Goal: Task Accomplishment & Management: Use online tool/utility

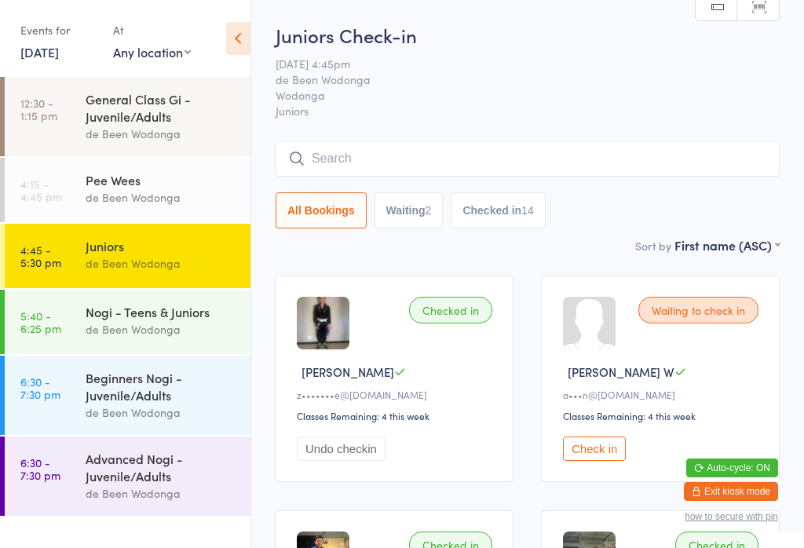
click at [174, 309] on div "Nogi - Teens & Juniors" at bounding box center [162, 311] width 152 height 17
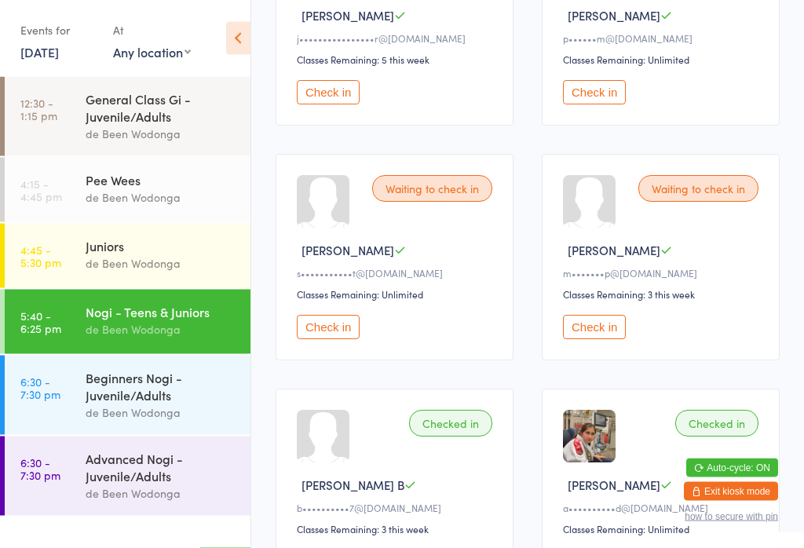
scroll to position [591, 0]
click at [601, 100] on button "Check in" at bounding box center [594, 92] width 63 height 24
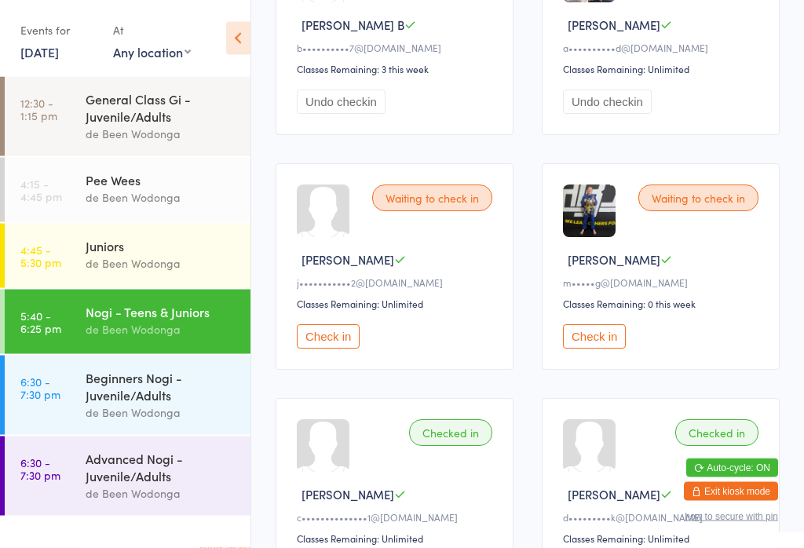
scroll to position [1054, 0]
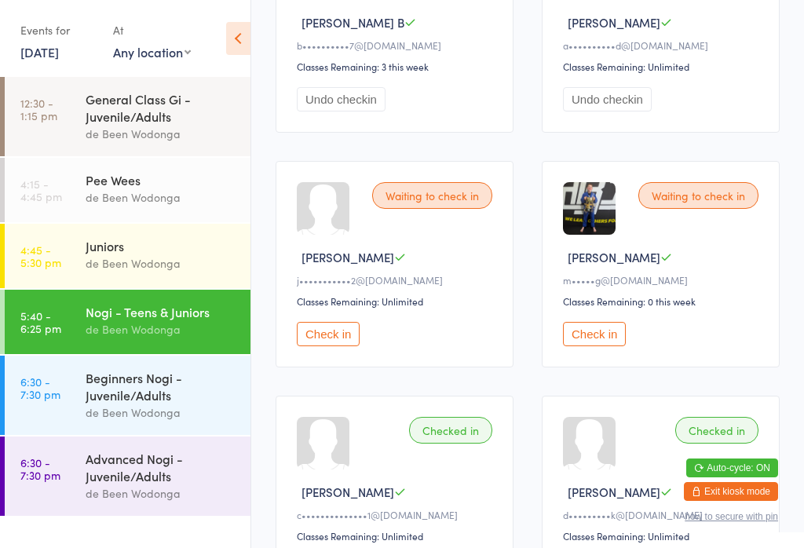
click at [597, 346] on button "Check in" at bounding box center [594, 334] width 63 height 24
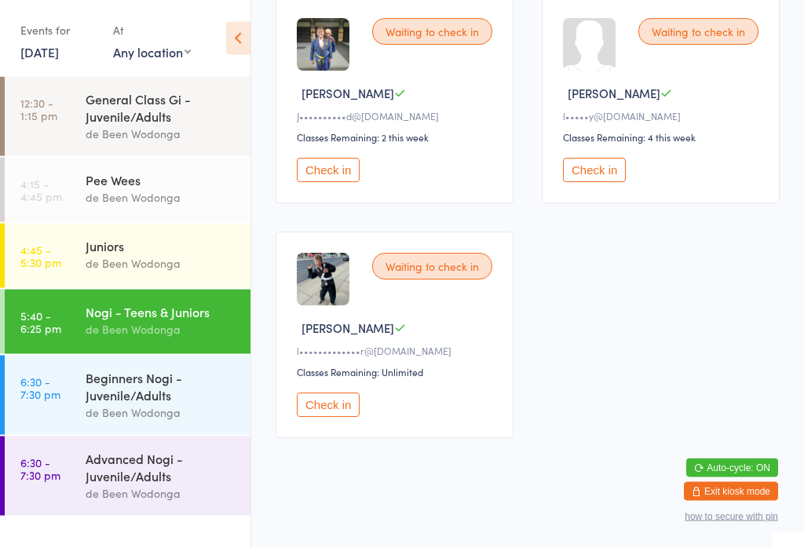
scroll to position [1930, 0]
click at [345, 418] on button "Check in" at bounding box center [328, 405] width 63 height 24
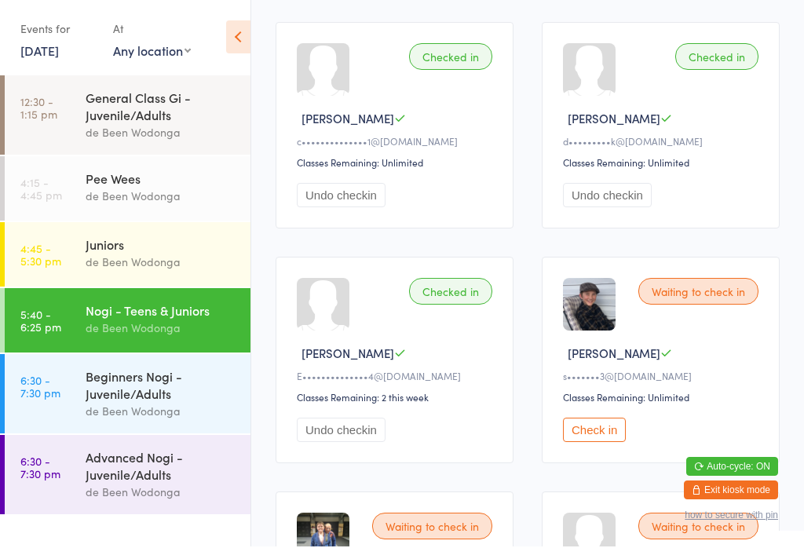
scroll to position [1428, 0]
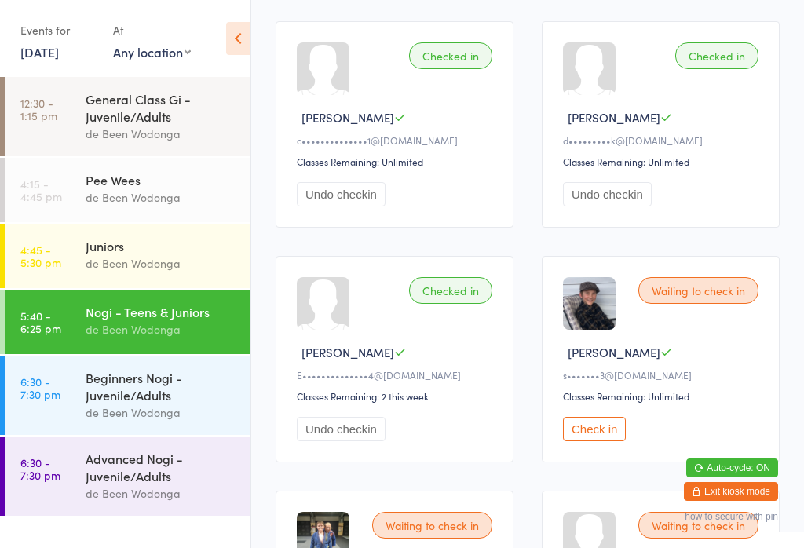
click at [601, 441] on button "Check in" at bounding box center [594, 429] width 63 height 24
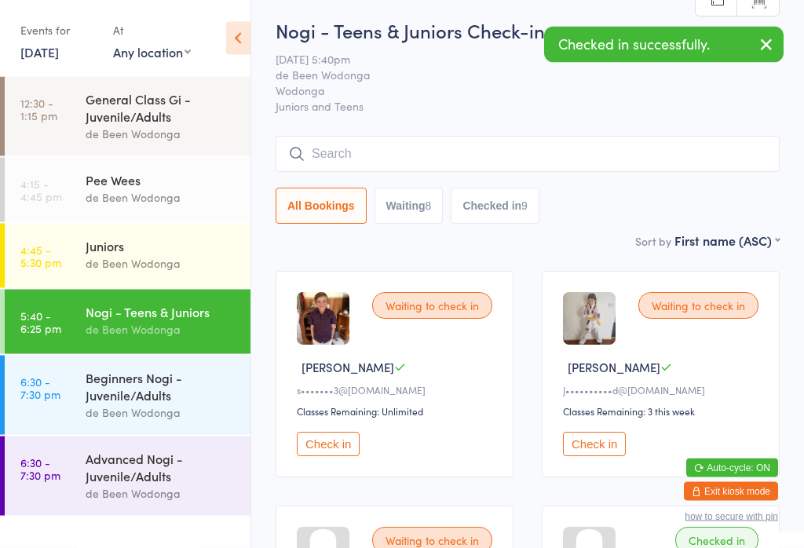
click at [337, 449] on button "Check in" at bounding box center [328, 445] width 63 height 24
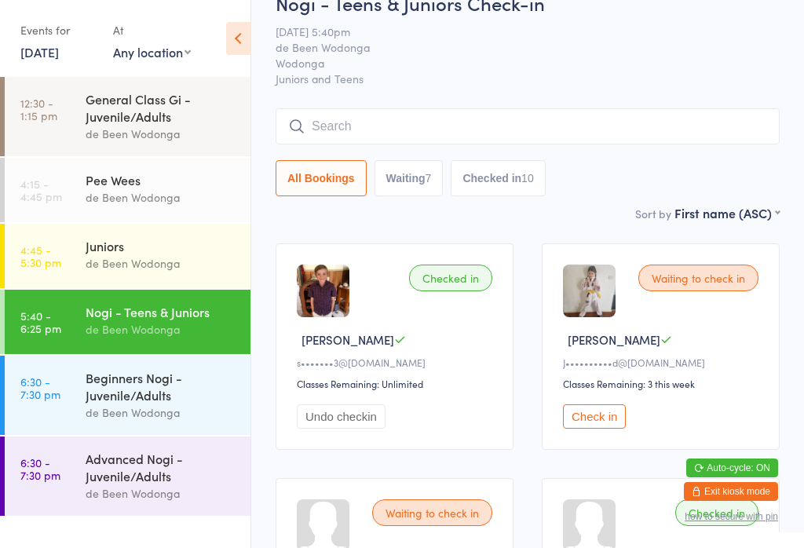
scroll to position [0, 0]
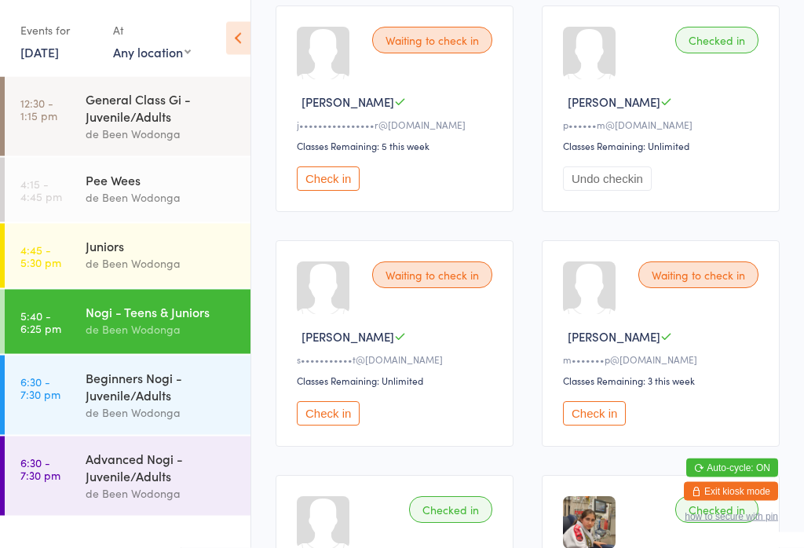
click at [309, 426] on button "Check in" at bounding box center [328, 414] width 63 height 24
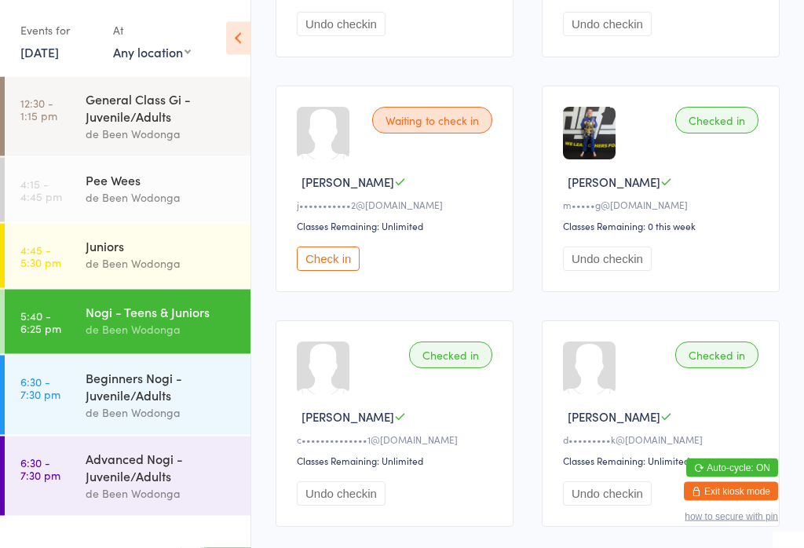
scroll to position [1132, 0]
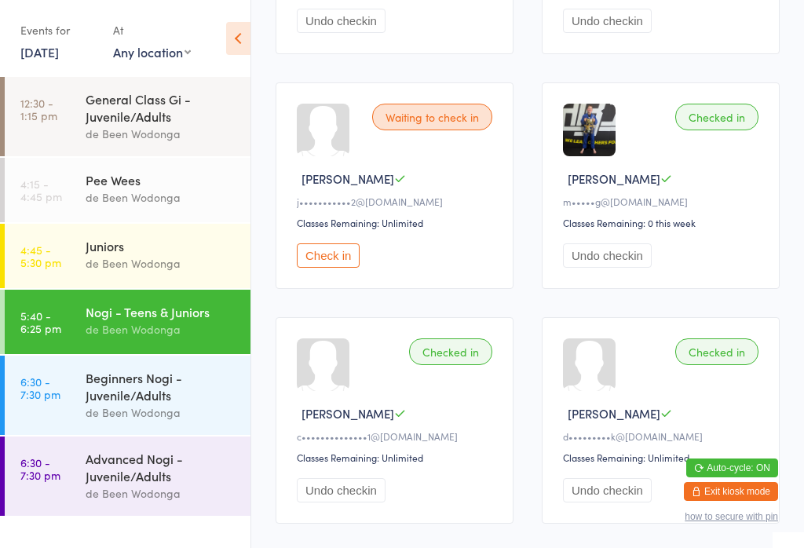
click at [325, 268] on button "Check in" at bounding box center [328, 255] width 63 height 24
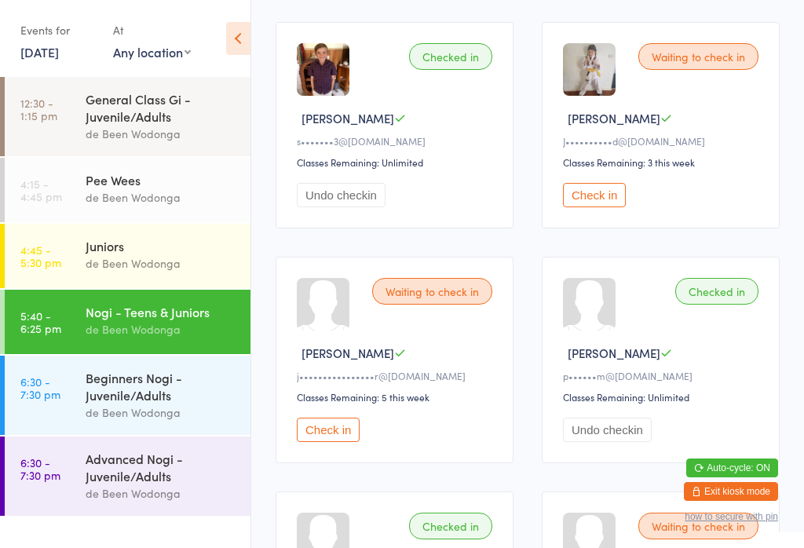
scroll to position [254, 0]
click at [327, 442] on button "Check in" at bounding box center [328, 430] width 63 height 24
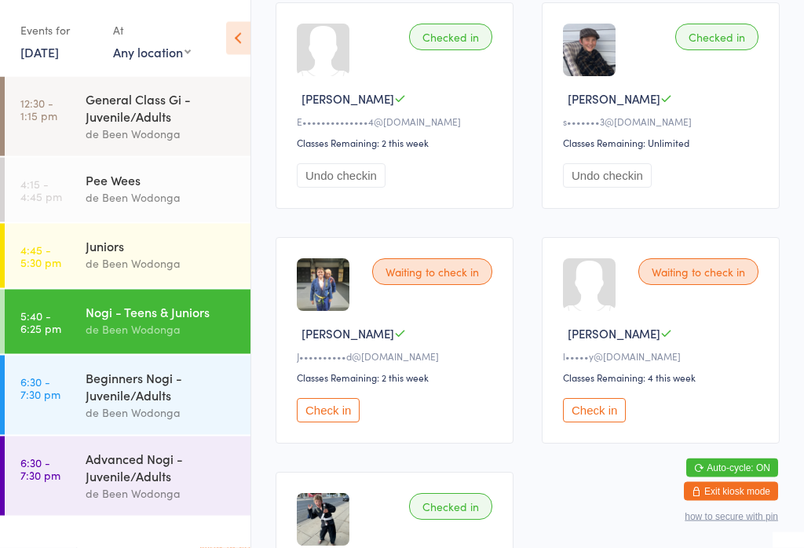
scroll to position [1682, 0]
click at [596, 422] on button "Check in" at bounding box center [594, 410] width 63 height 24
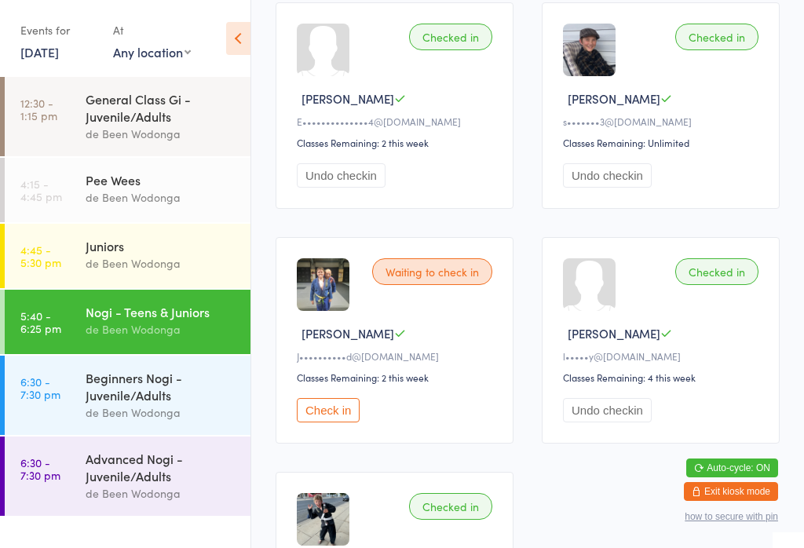
click at [725, 285] on div "Checked in" at bounding box center [716, 271] width 83 height 27
click at [331, 422] on button "Check in" at bounding box center [328, 410] width 63 height 24
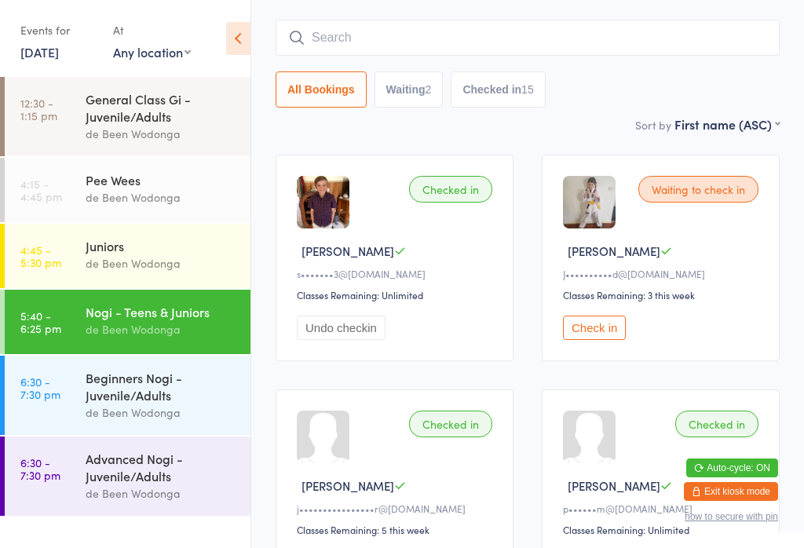
scroll to position [119, 0]
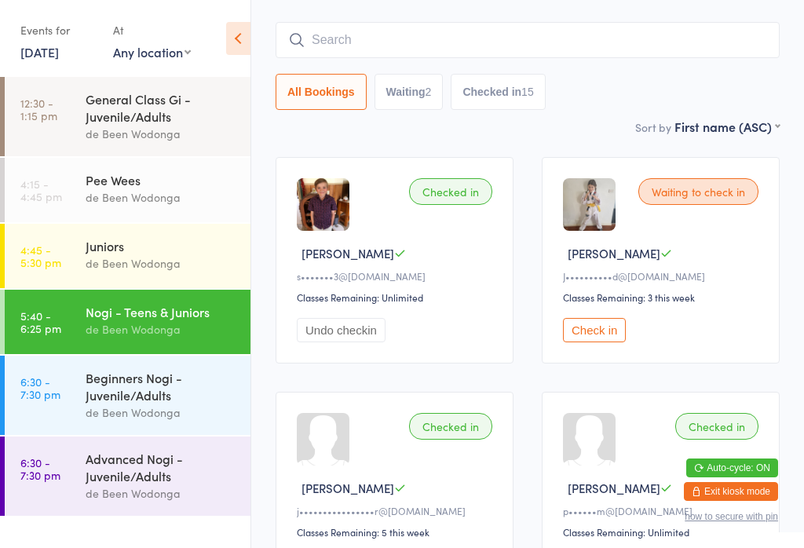
click at [614, 334] on button "Check in" at bounding box center [594, 330] width 63 height 24
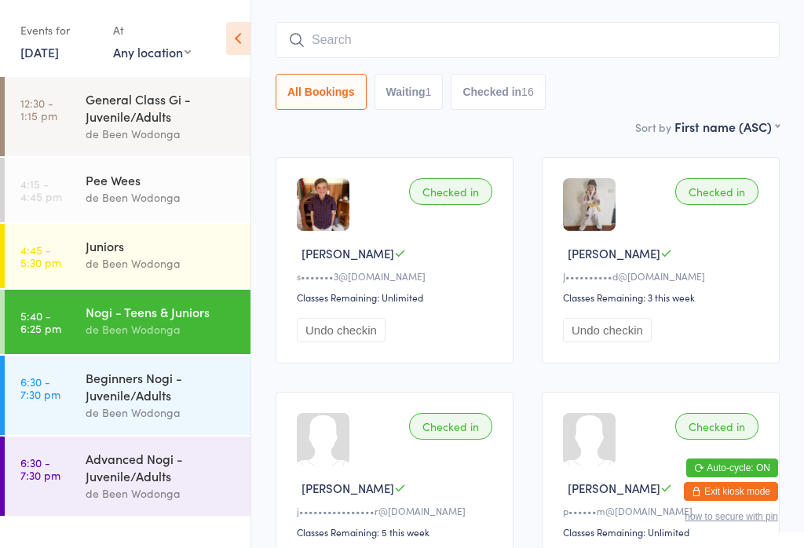
click at [164, 404] on div "Beginners Nogi - Juvenile/Adults" at bounding box center [162, 386] width 152 height 35
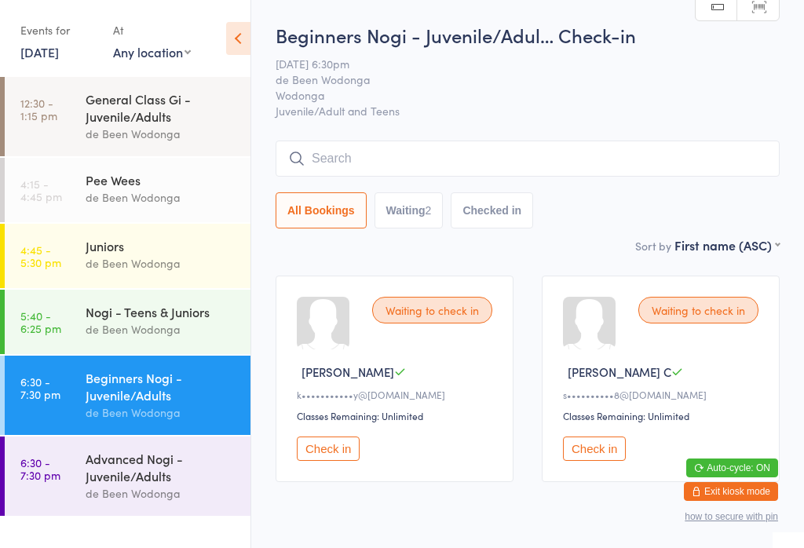
click at [371, 160] on input "search" at bounding box center [528, 159] width 504 height 36
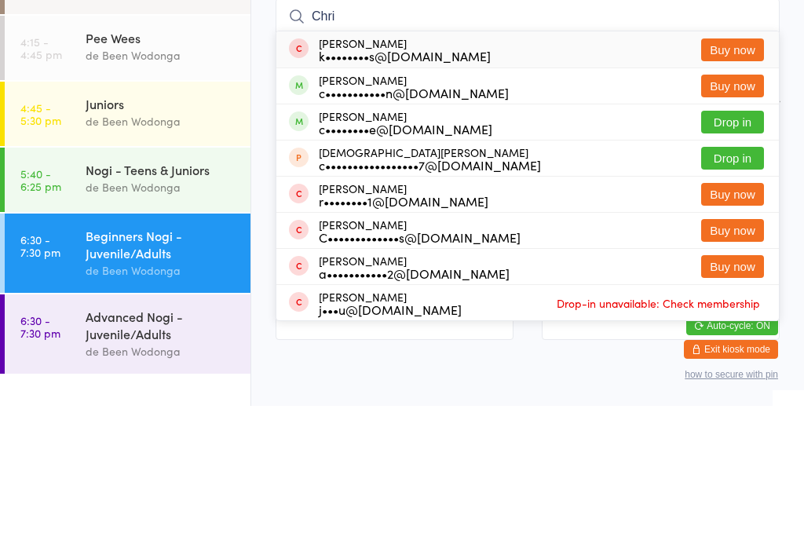
type input "Chr"
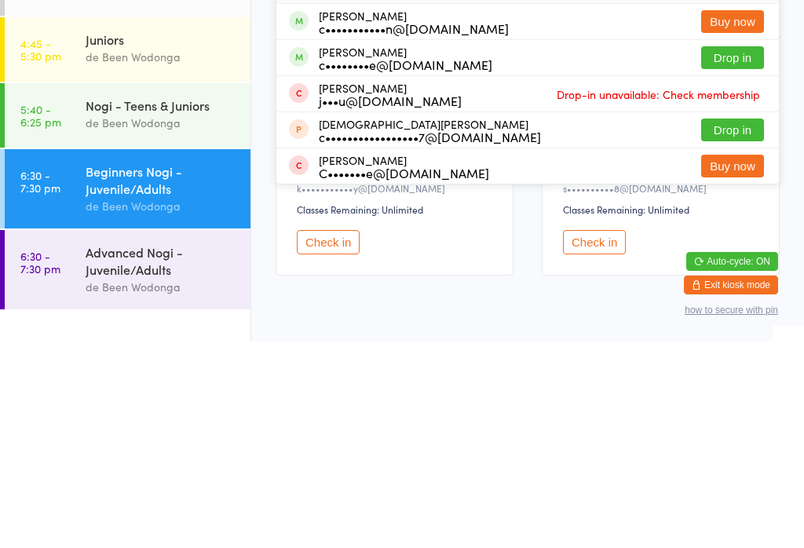
click at [154, 369] on div "Beginners Nogi - Juvenile/Adults" at bounding box center [162, 386] width 152 height 35
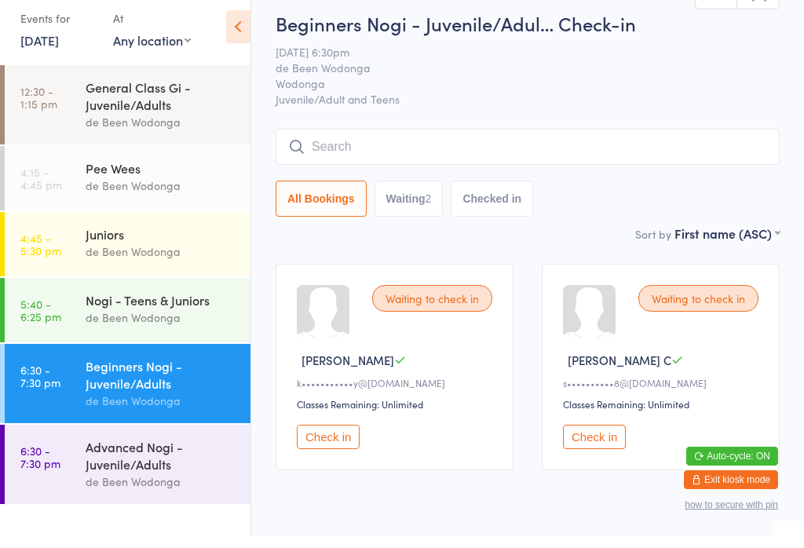
scroll to position [28, 0]
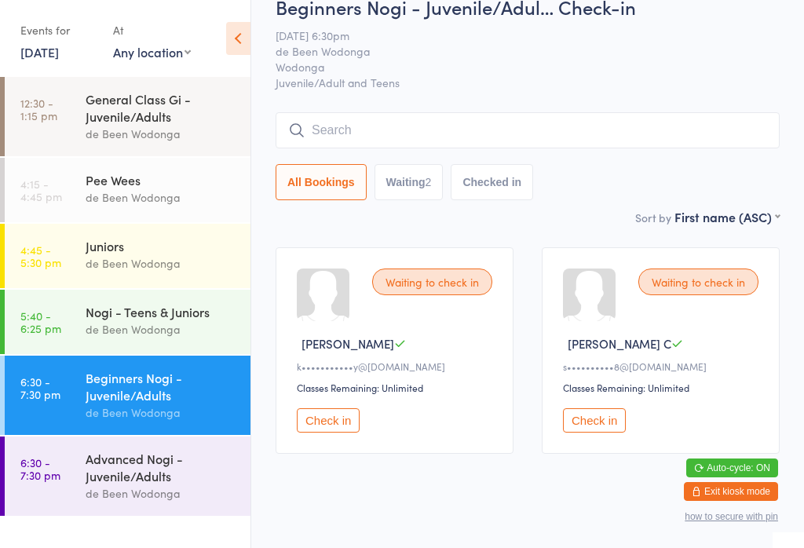
click at [396, 133] on input "search" at bounding box center [528, 130] width 504 height 36
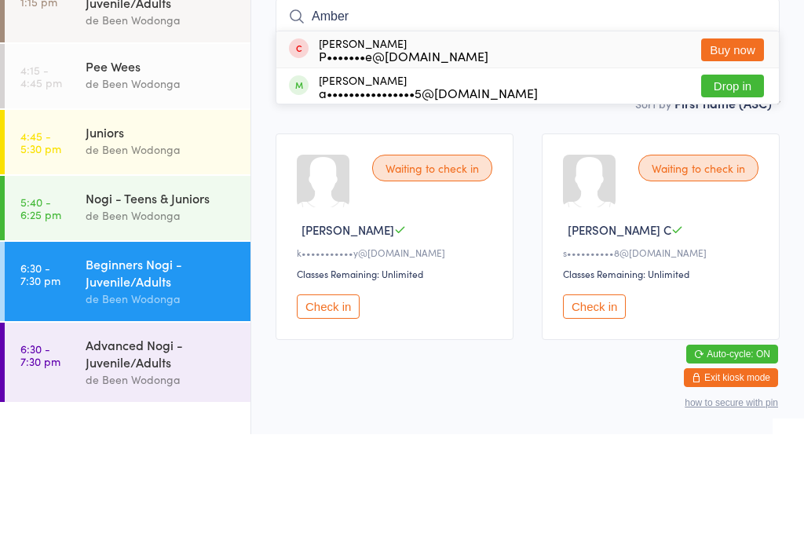
type input "Amber"
click at [732, 188] on button "Drop in" at bounding box center [732, 199] width 63 height 23
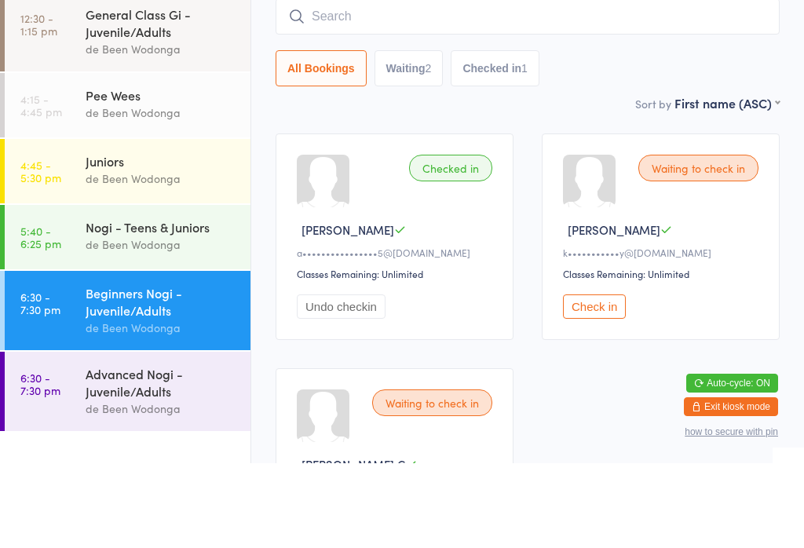
scroll to position [79, 0]
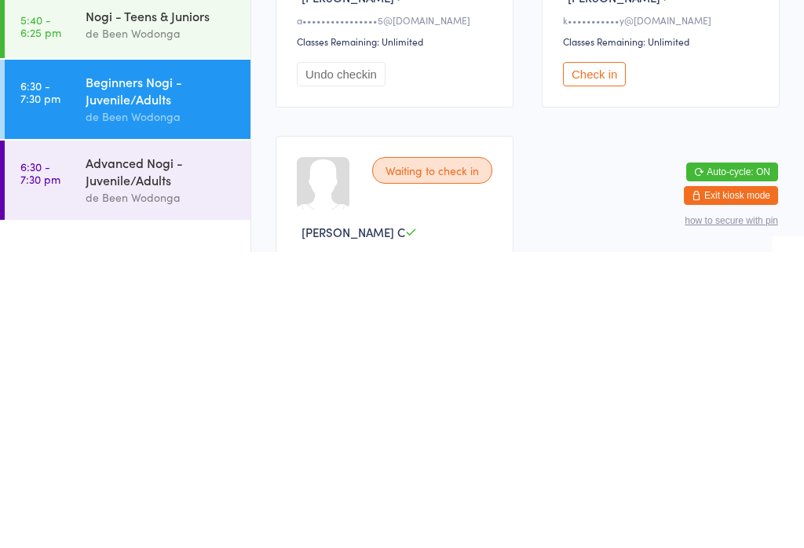
click at [159, 450] on div "Advanced Nogi - Juvenile/Adults" at bounding box center [162, 467] width 152 height 35
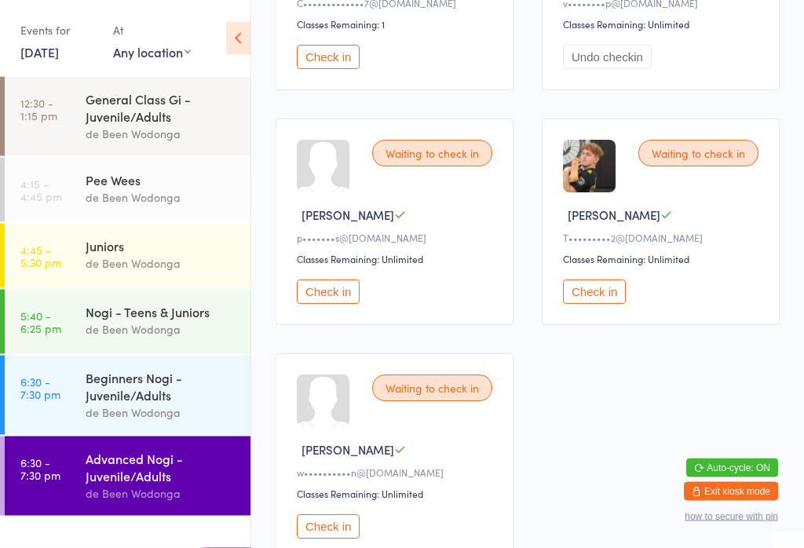
click at [345, 305] on button "Check in" at bounding box center [328, 292] width 63 height 24
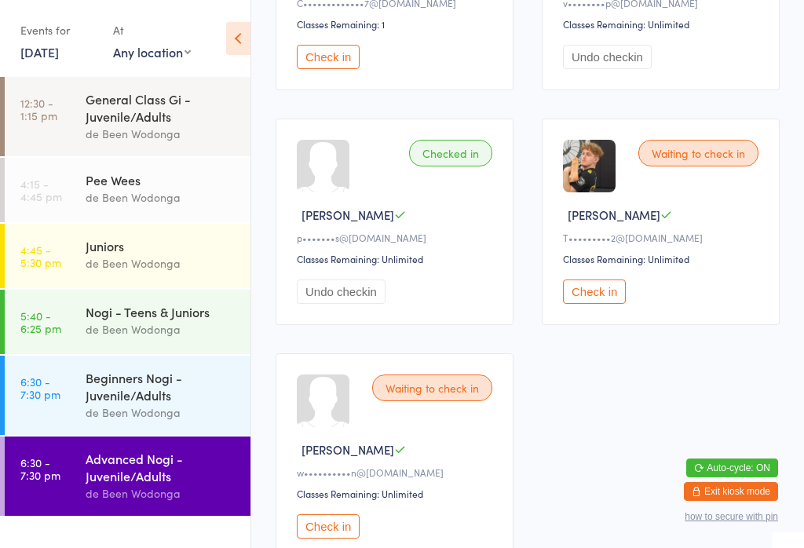
click at [161, 382] on div "Beginners Nogi - Juvenile/Adults" at bounding box center [162, 386] width 152 height 35
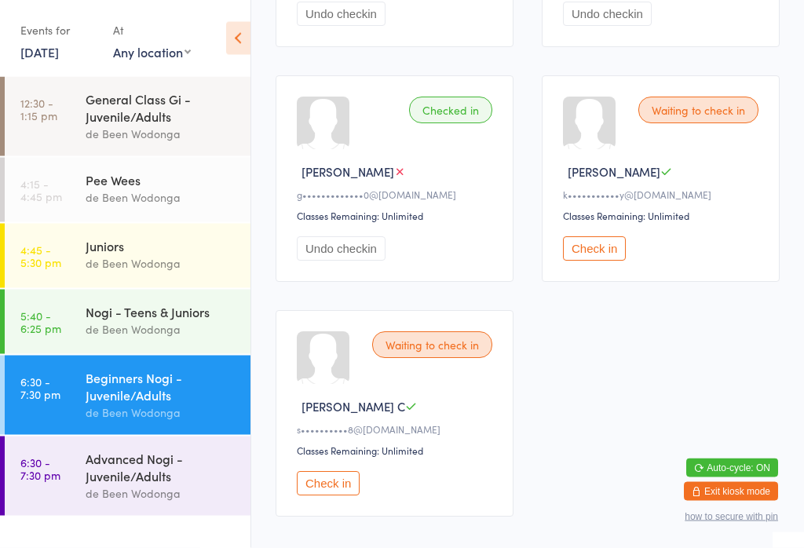
scroll to position [435, 0]
click at [608, 260] on button "Check in" at bounding box center [594, 248] width 63 height 24
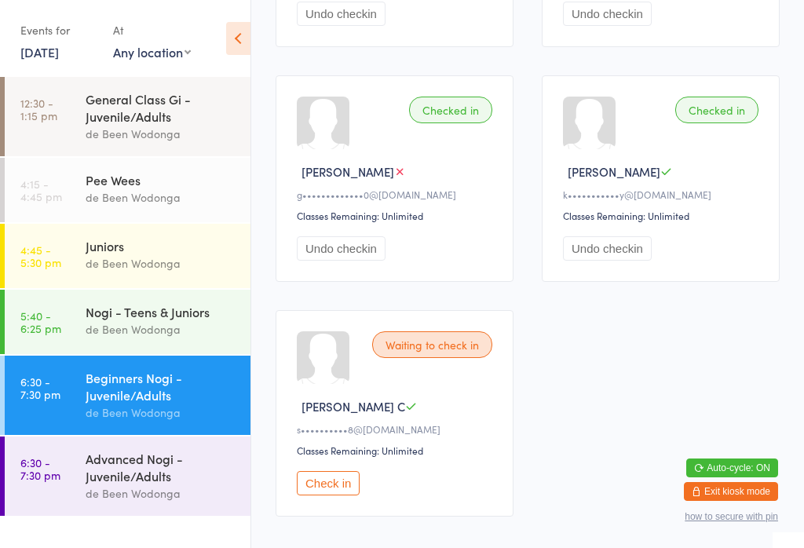
click at [103, 497] on div "de Been Wodonga" at bounding box center [162, 493] width 152 height 18
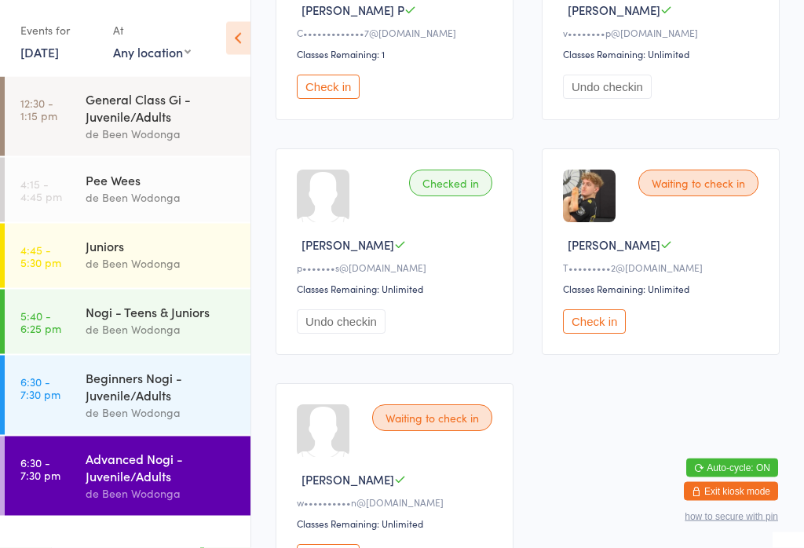
scroll to position [362, 0]
click at [601, 334] on button "Check in" at bounding box center [594, 321] width 63 height 24
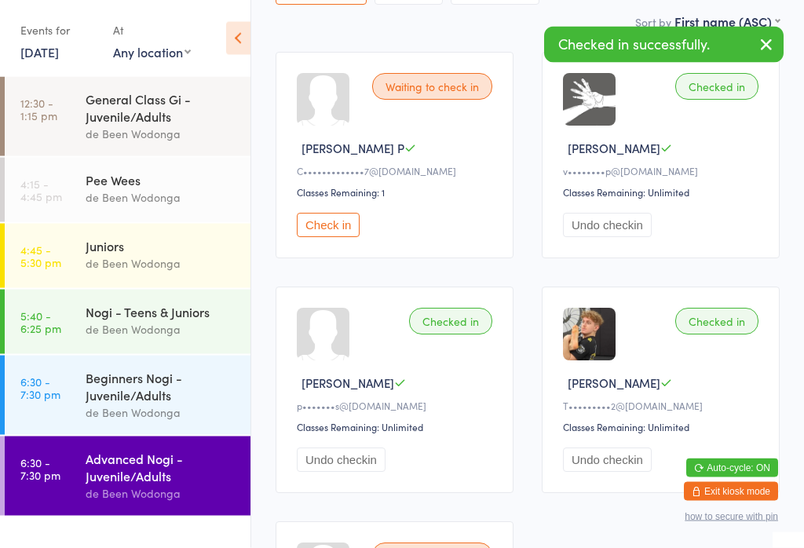
scroll to position [224, 0]
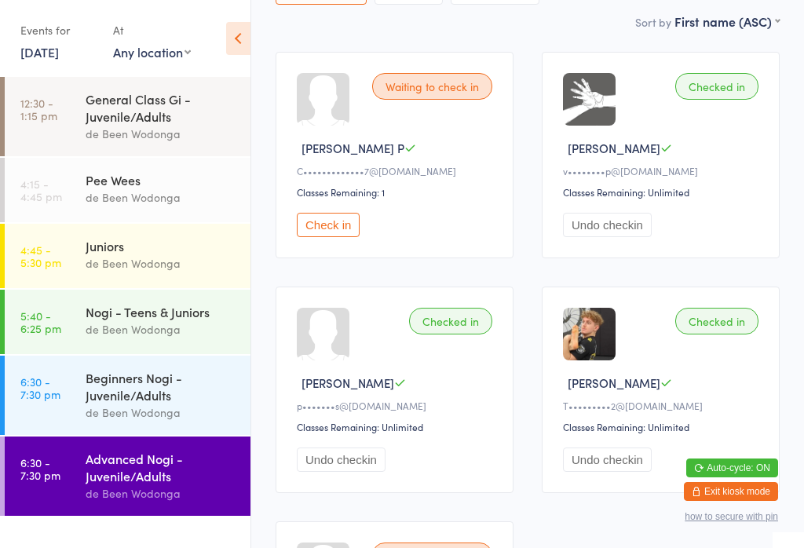
click at [115, 418] on div "de Been Wodonga" at bounding box center [162, 413] width 152 height 18
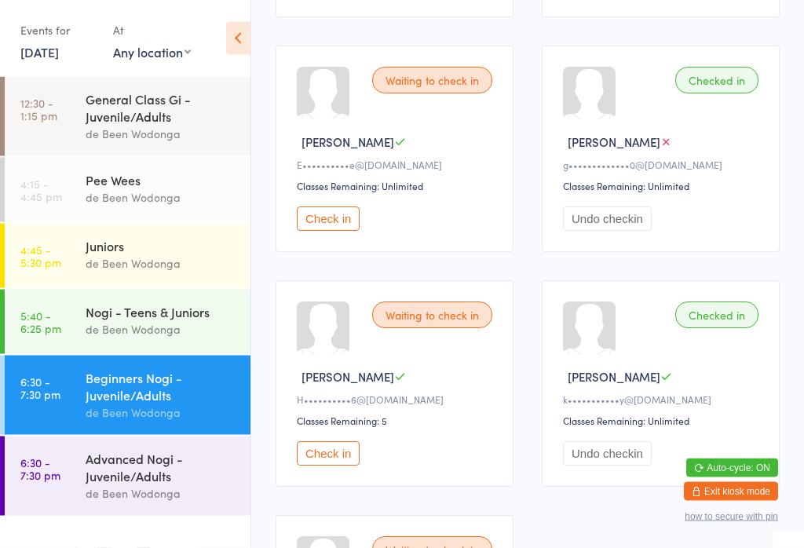
scroll to position [465, 0]
click at [323, 231] on button "Check in" at bounding box center [328, 218] width 63 height 24
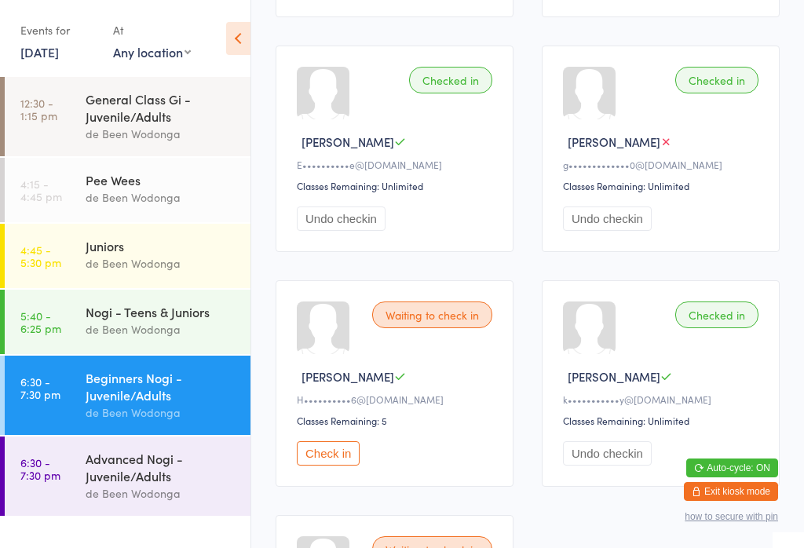
click at [118, 484] on div "Advanced Nogi - Juvenile/Adults" at bounding box center [162, 467] width 152 height 35
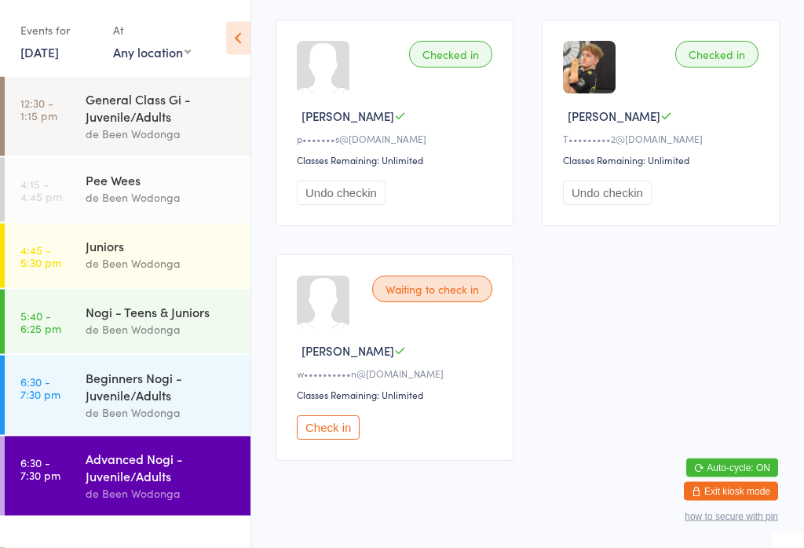
scroll to position [507, 0]
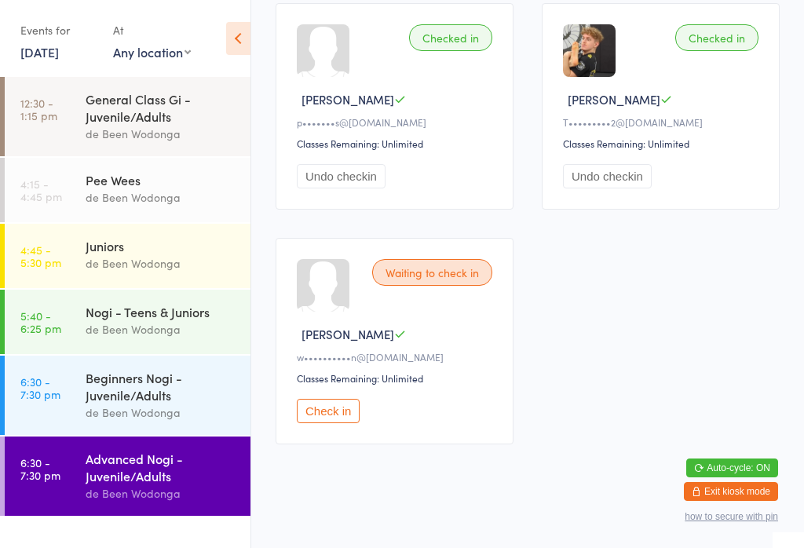
click at [337, 423] on button "Check in" at bounding box center [328, 411] width 63 height 24
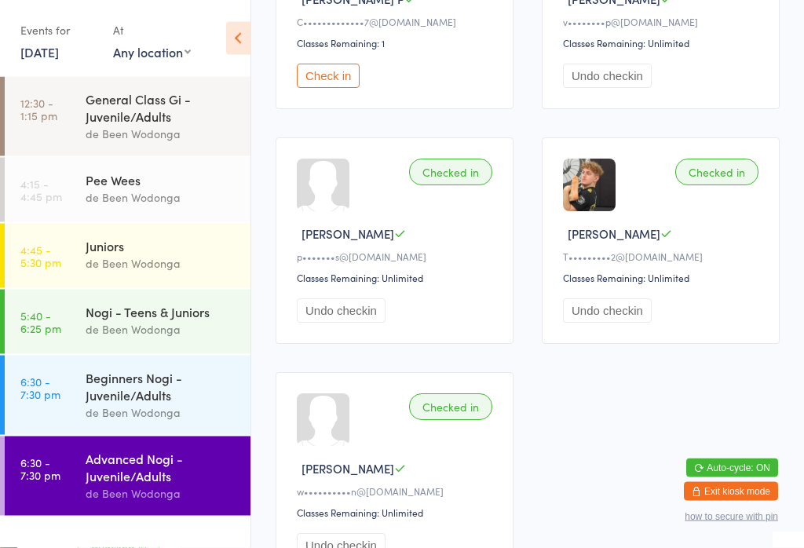
scroll to position [373, 0]
click at [156, 400] on div "Beginners Nogi - Juvenile/Adults" at bounding box center [162, 386] width 152 height 35
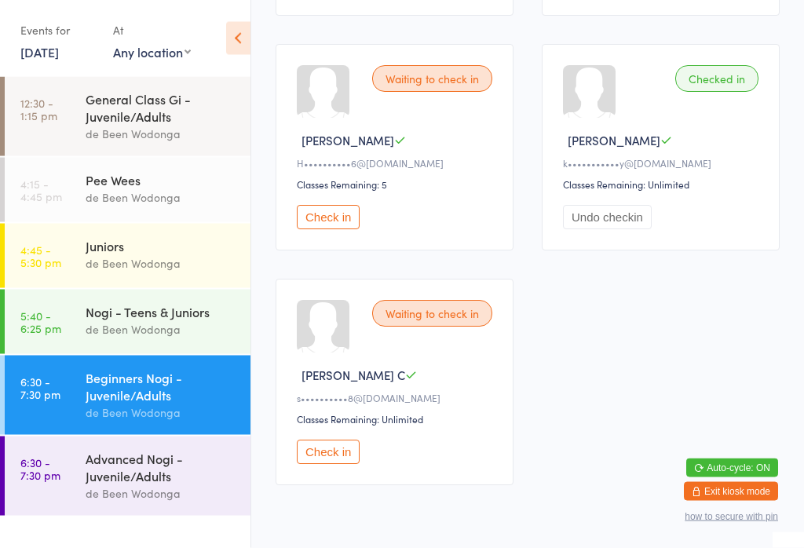
scroll to position [701, 0]
click at [333, 464] on button "Check in" at bounding box center [328, 452] width 63 height 24
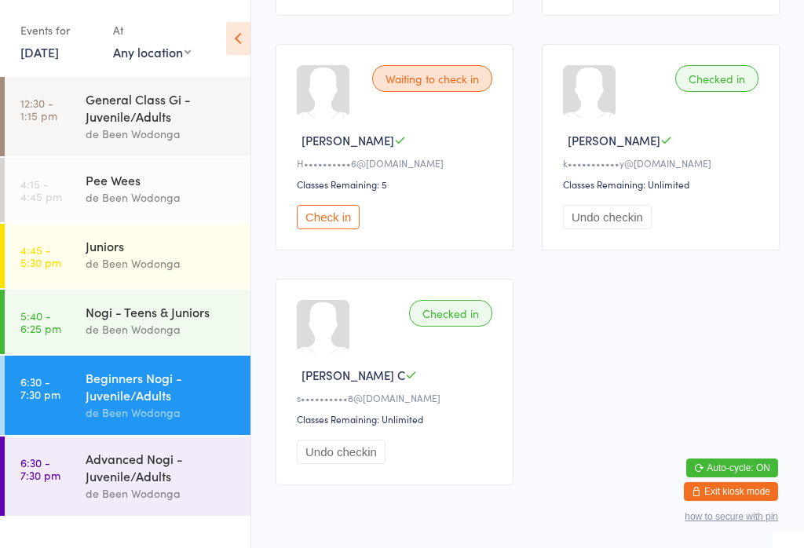
click at [120, 478] on div "Advanced Nogi - Juvenile/Adults" at bounding box center [162, 467] width 152 height 35
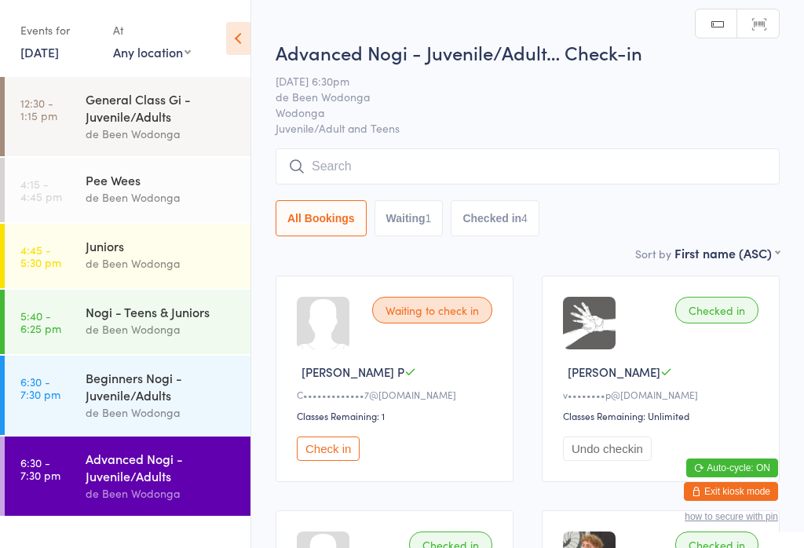
click at [327, 440] on div "Waiting to check in [PERSON_NAME] P C•••••••••••••7@[DOMAIN_NAME] Classes Remai…" at bounding box center [395, 379] width 238 height 206
click at [327, 453] on button "Check in" at bounding box center [328, 448] width 63 height 24
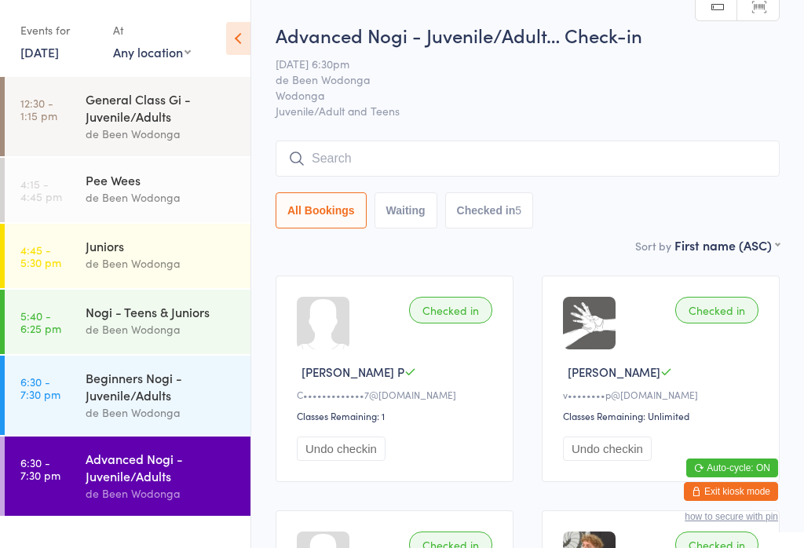
click at [734, 319] on div "Checked in" at bounding box center [716, 310] width 83 height 27
click at [629, 461] on button "Undo checkin" at bounding box center [607, 448] width 89 height 24
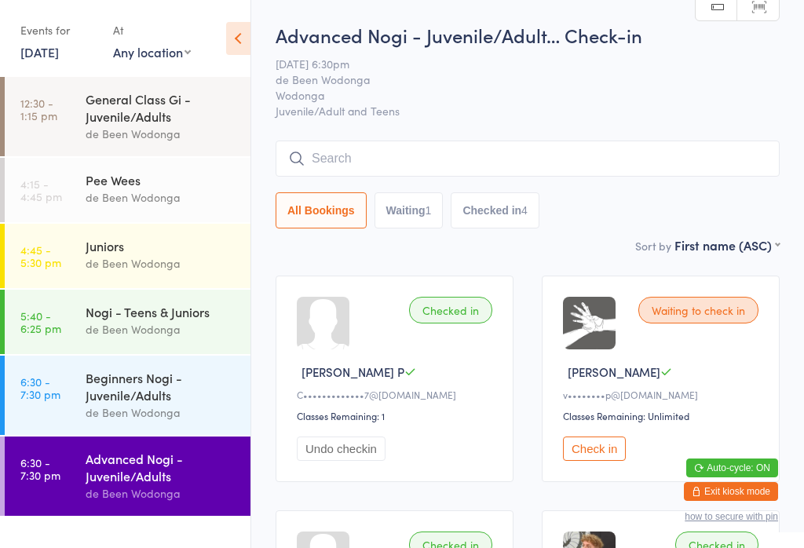
click at [65, 410] on link "6:30 - 7:30 pm Beginners Nogi - Juvenile/Adults de Been Wodonga" at bounding box center [128, 395] width 246 height 79
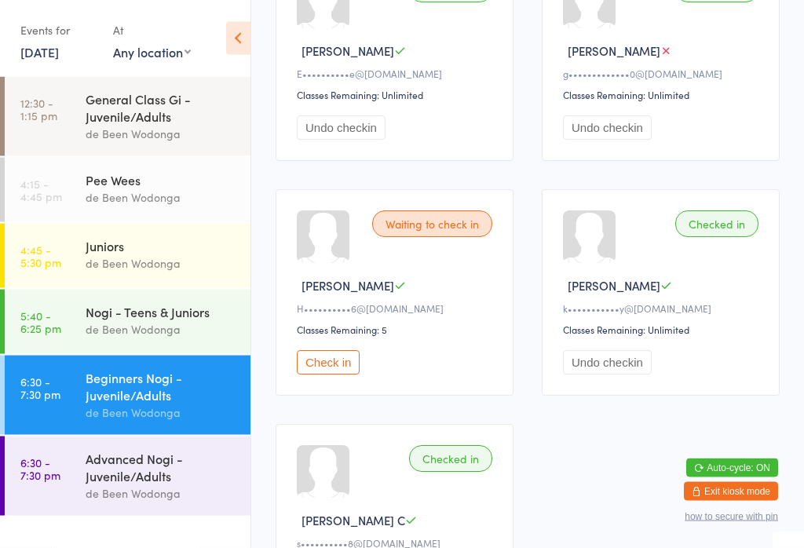
scroll to position [556, 0]
click at [360, 371] on button "Check in" at bounding box center [328, 362] width 63 height 24
